Goal: Information Seeking & Learning: Find specific fact

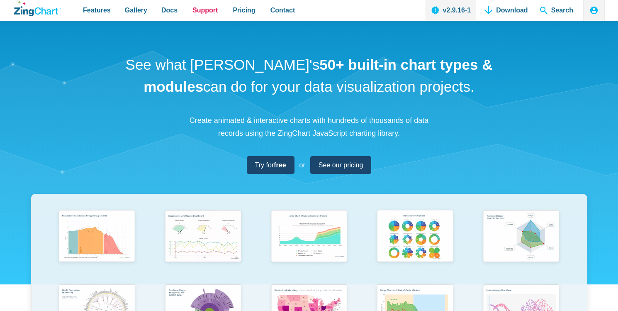
click at [205, 12] on span "Support" at bounding box center [204, 10] width 25 height 11
click at [170, 12] on span "Docs" at bounding box center [169, 10] width 16 height 11
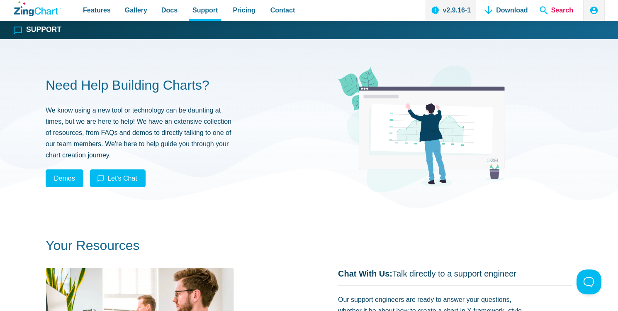
click at [561, 7] on span "Search" at bounding box center [556, 10] width 40 height 21
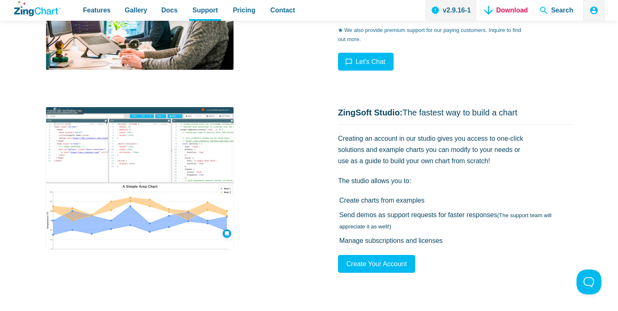
scroll to position [207, 0]
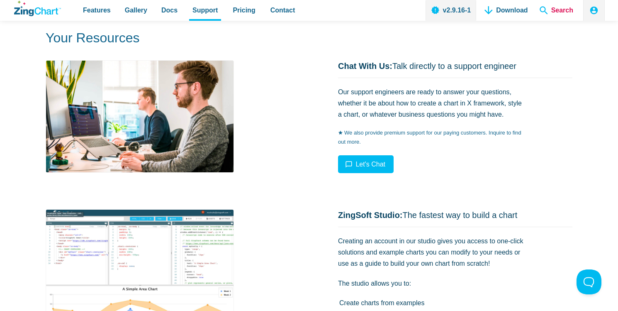
click at [543, 7] on span "Search" at bounding box center [556, 10] width 40 height 21
click at [574, 8] on span "Search" at bounding box center [556, 10] width 40 height 21
click at [592, 9] on icon "App Header" at bounding box center [594, 10] width 8 height 8
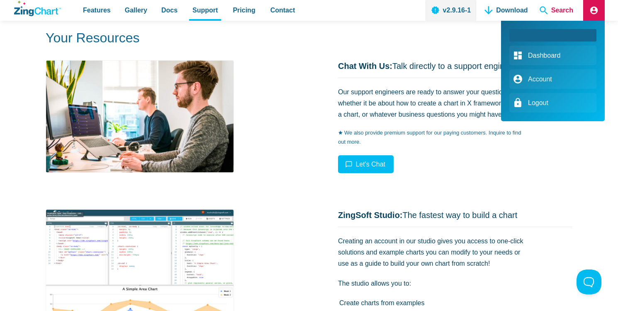
click at [565, 9] on span "Search" at bounding box center [556, 10] width 40 height 21
click at [550, 8] on span "Search" at bounding box center [556, 10] width 40 height 21
click at [548, 9] on span "Search" at bounding box center [556, 10] width 40 height 21
click at [527, 32] on span "App Header" at bounding box center [552, 35] width 87 height 12
drag, startPoint x: 524, startPoint y: 35, endPoint x: 442, endPoint y: 38, distance: 82.6
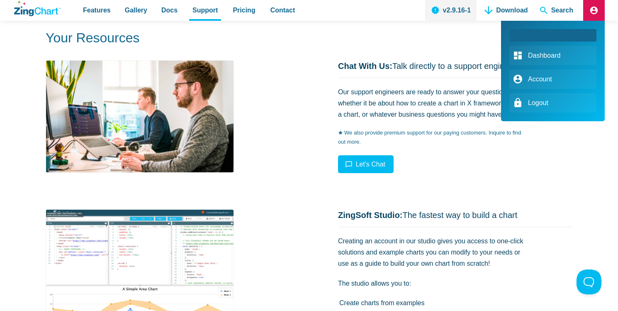
click at [523, 36] on span "App Header" at bounding box center [552, 35] width 87 height 12
click at [434, 39] on div "App Header" at bounding box center [309, 155] width 618 height 311
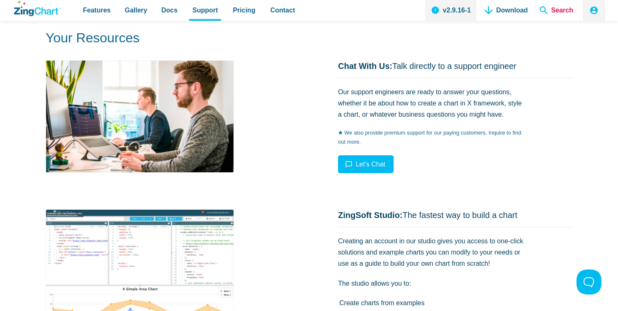
click at [542, 10] on span "Search" at bounding box center [556, 10] width 40 height 21
click at [514, 11] on link "Download" at bounding box center [506, 10] width 50 height 21
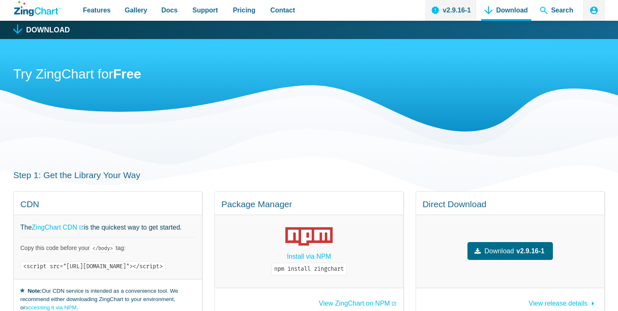
click at [556, 8] on span "Search" at bounding box center [556, 10] width 40 height 21
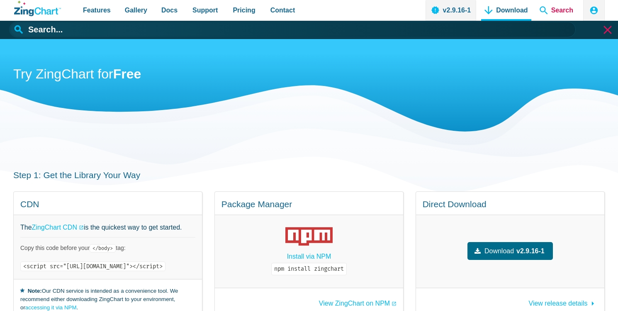
click at [552, 10] on span "Search" at bounding box center [556, 10] width 40 height 21
click at [146, 31] on input "App Header" at bounding box center [305, 30] width 592 height 16
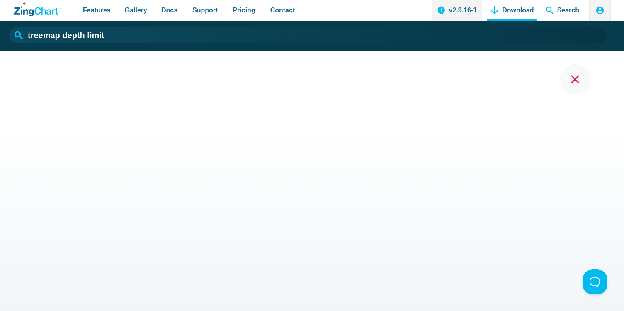
type input "treemap depth limit"
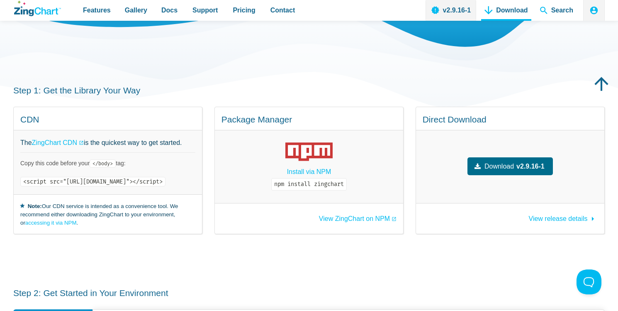
scroll to position [83, 0]
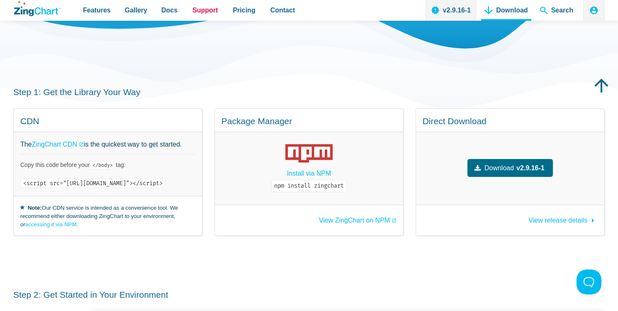
click at [199, 10] on span "Support" at bounding box center [204, 10] width 25 height 11
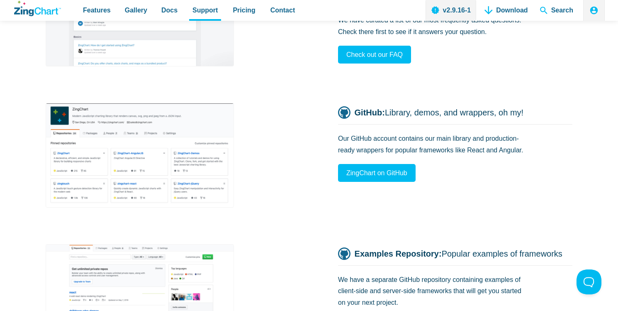
scroll to position [788, 0]
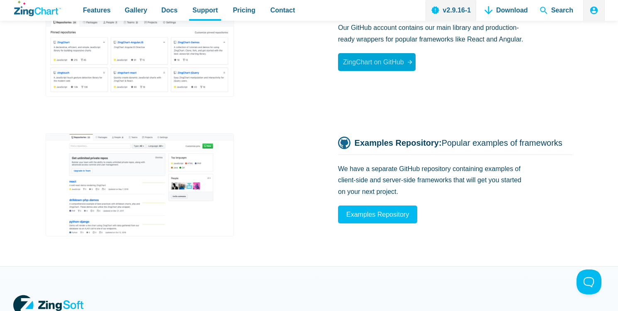
click at [390, 53] on link "ZingChart on GitHub" at bounding box center [377, 62] width 78 height 18
